Goal: Information Seeking & Learning: Learn about a topic

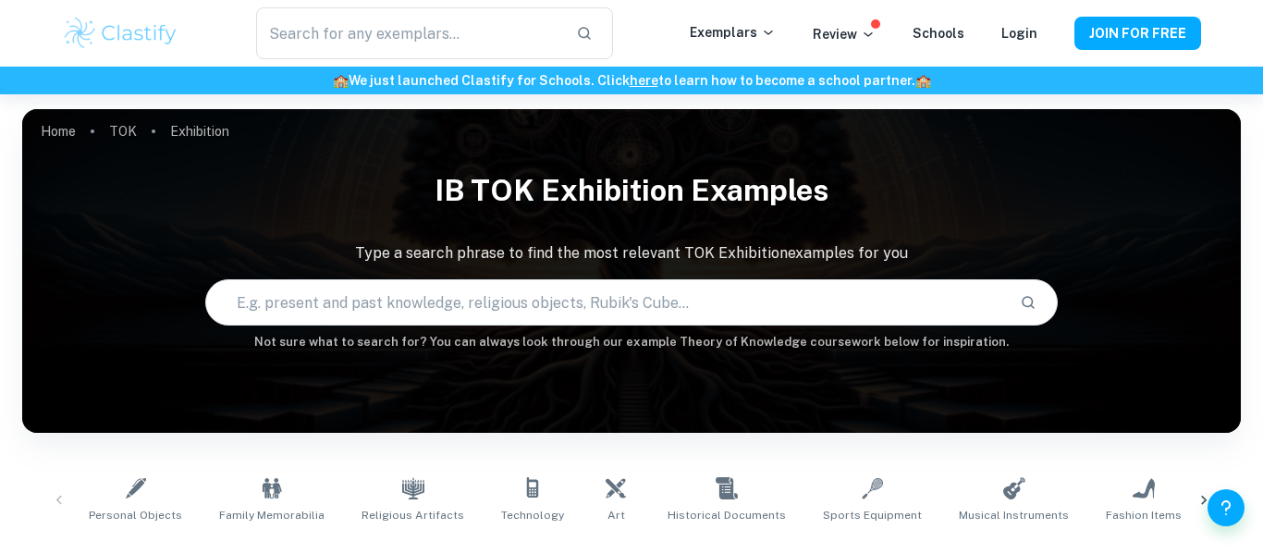
paste input "34. In what ways do our values affect our acquisition of knowledge?"
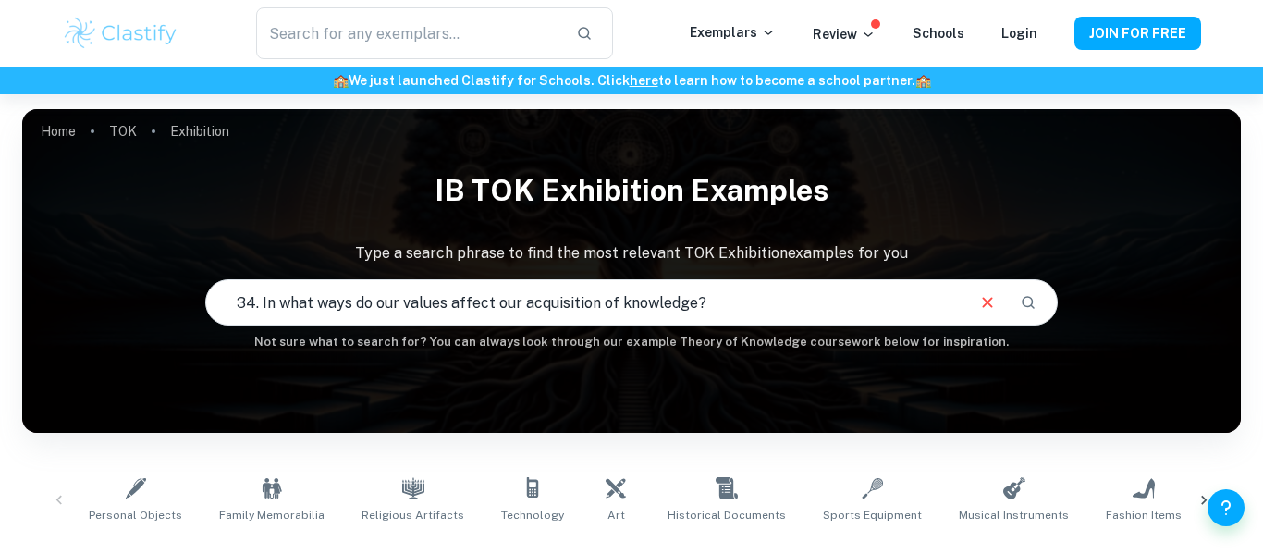
type input "34. In what ways do our values affect our acquisition of knowledge?"
click at [1021, 314] on button "Search" at bounding box center [1027, 302] width 31 height 31
click at [1029, 313] on button "Search" at bounding box center [1027, 302] width 31 height 31
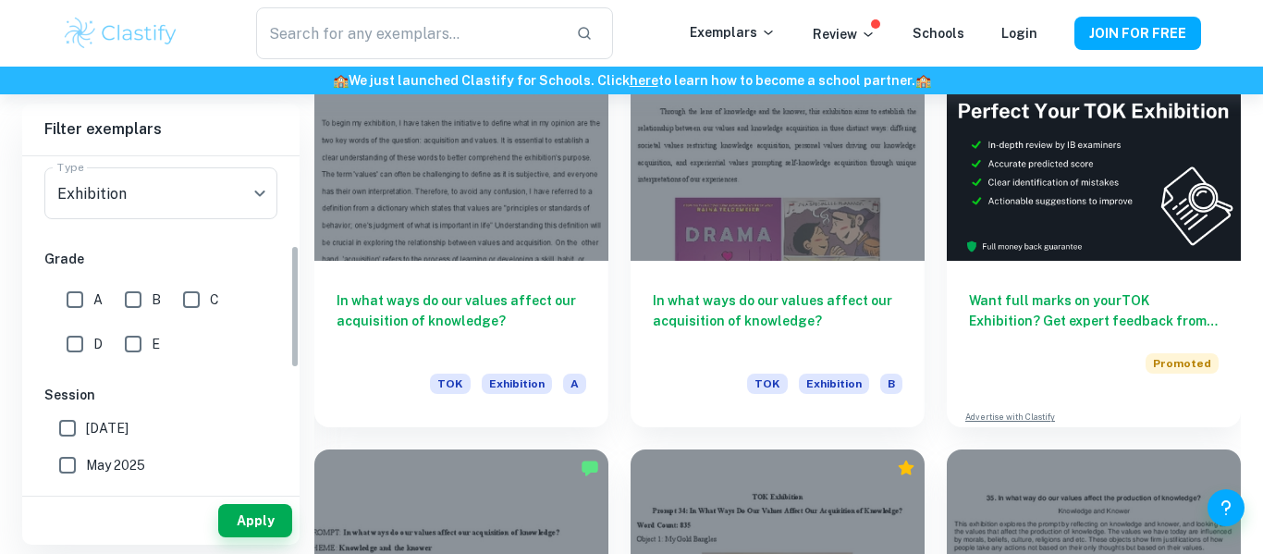
scroll to position [239, 0]
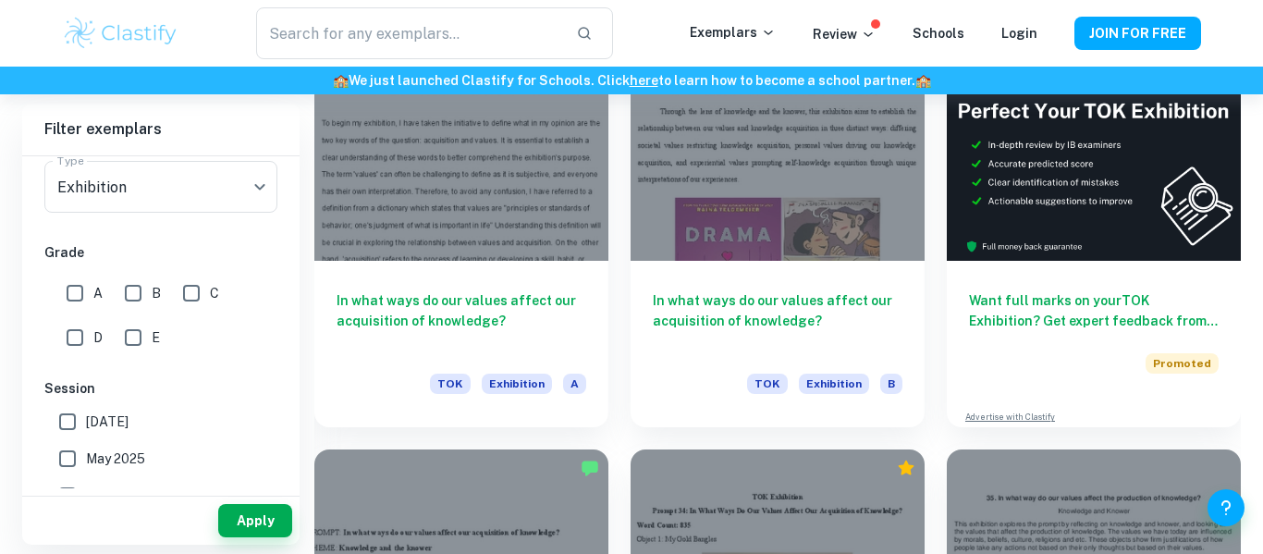
click at [67, 292] on input "A" at bounding box center [74, 293] width 37 height 37
checkbox input "true"
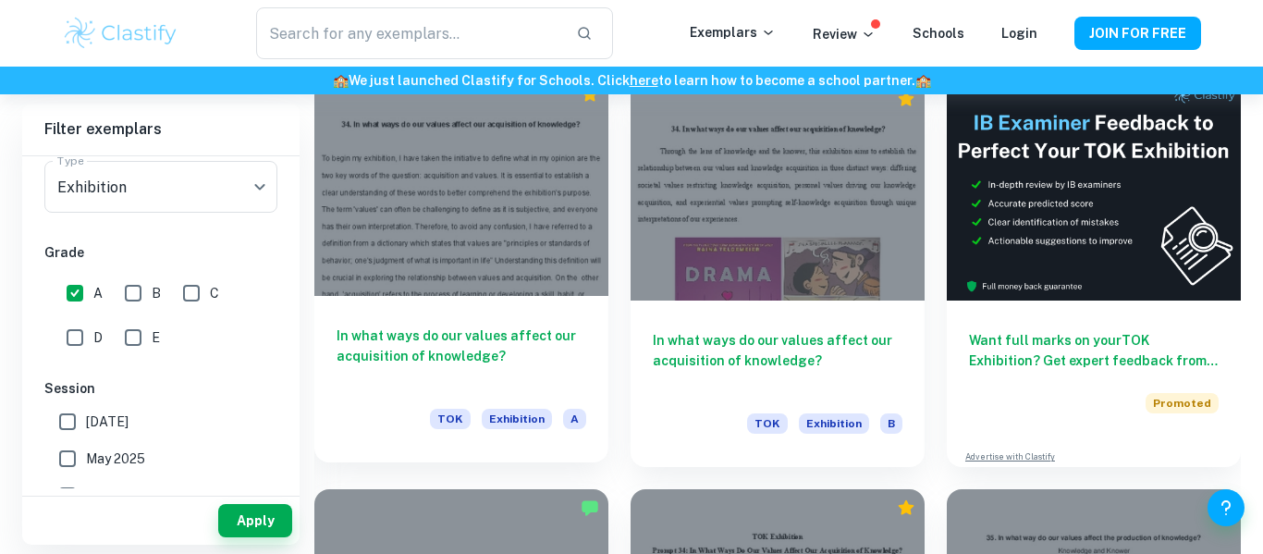
scroll to position [542, 0]
click at [427, 310] on div "In what ways do our values affect our acquisition of knowledge? TOK Exhibition A" at bounding box center [461, 380] width 294 height 166
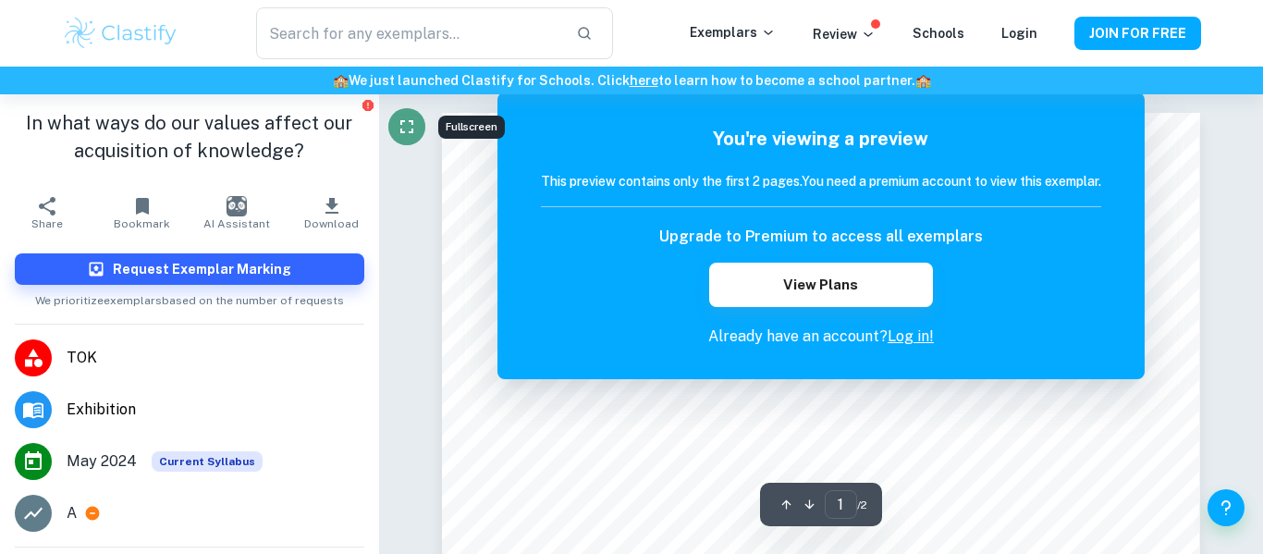
click at [399, 124] on icon "Fullscreen" at bounding box center [407, 127] width 22 height 22
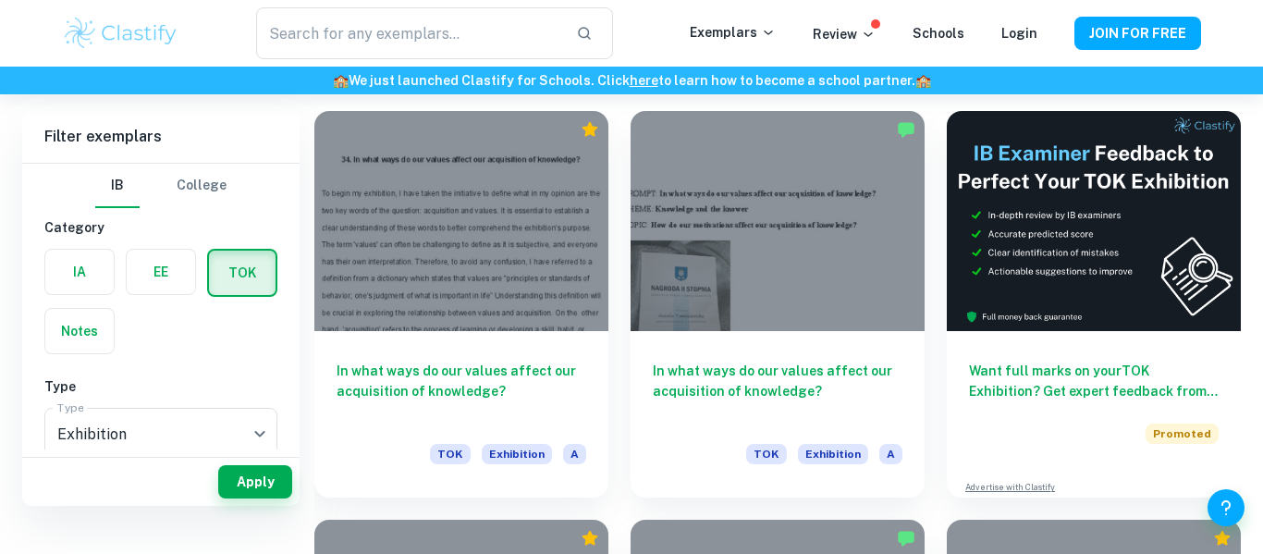
scroll to position [558, 0]
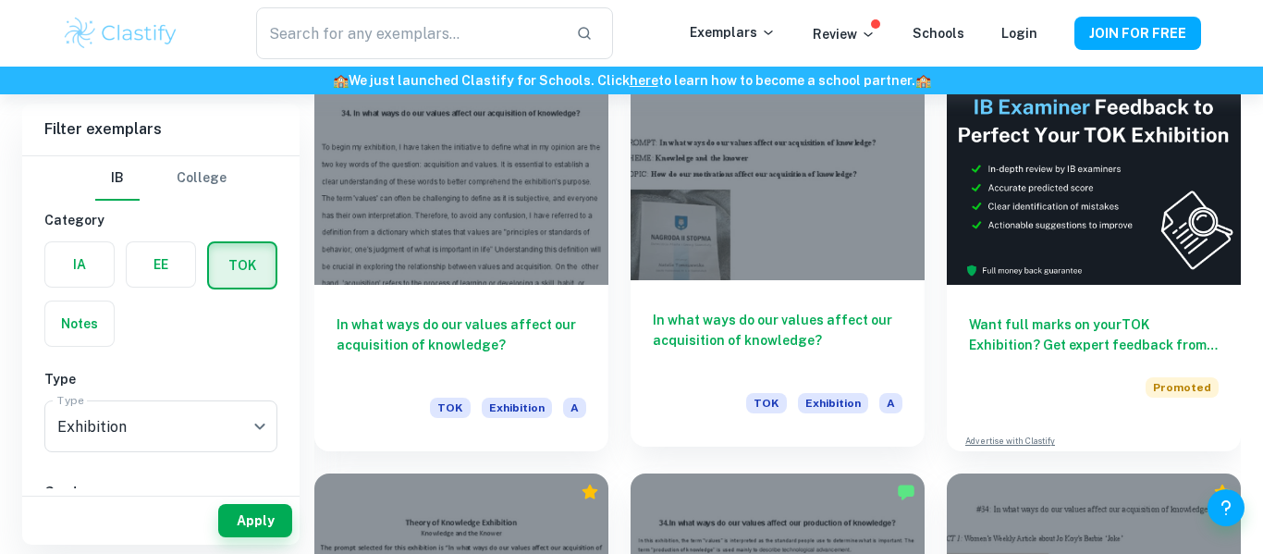
click at [653, 335] on h6 "In what ways do our values affect our acquisition of knowledge?" at bounding box center [778, 340] width 250 height 61
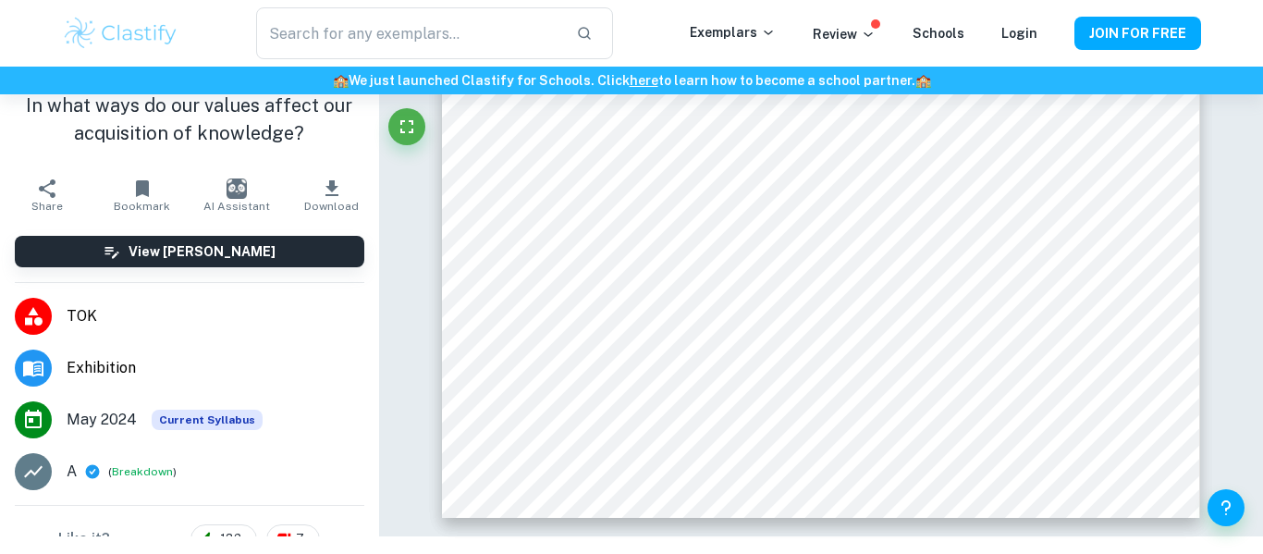
scroll to position [4160, 0]
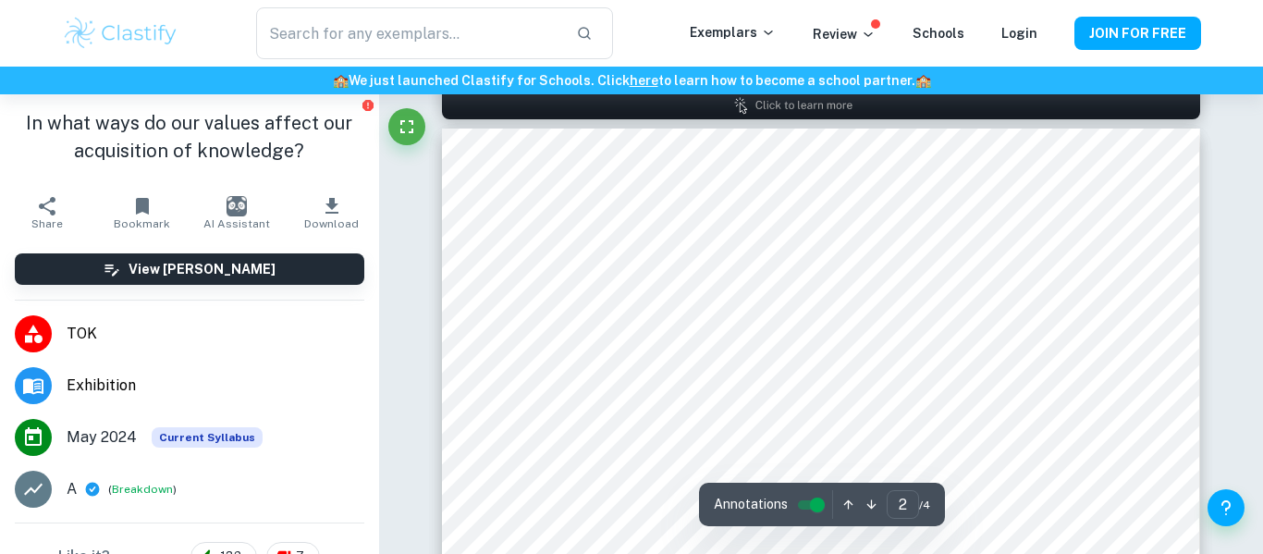
type input "1"
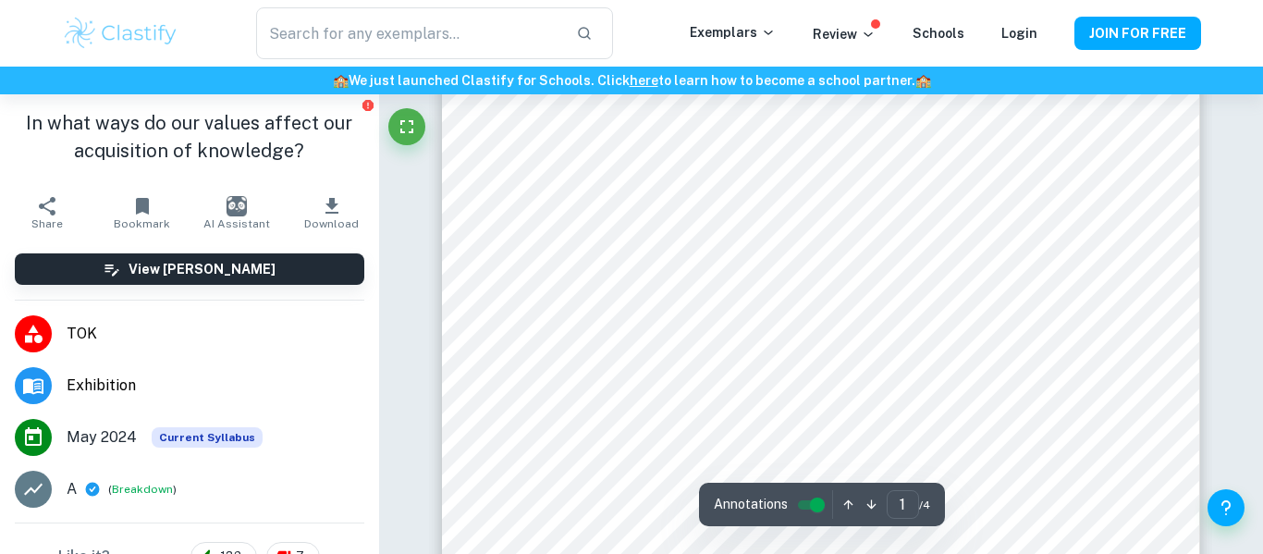
scroll to position [0, 0]
